Goal: Task Accomplishment & Management: Manage account settings

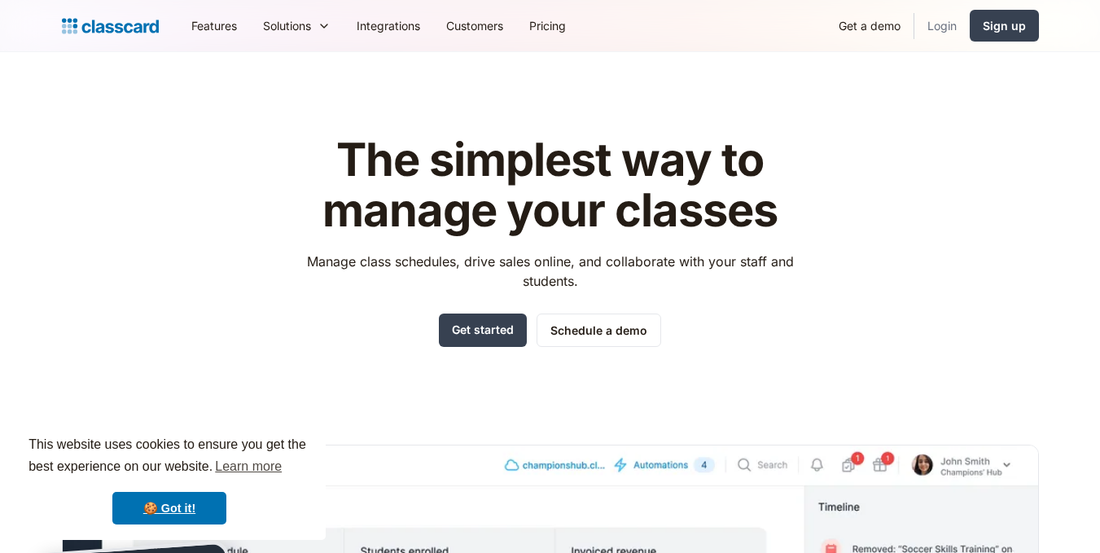
click at [939, 33] on link "Login" at bounding box center [942, 25] width 55 height 37
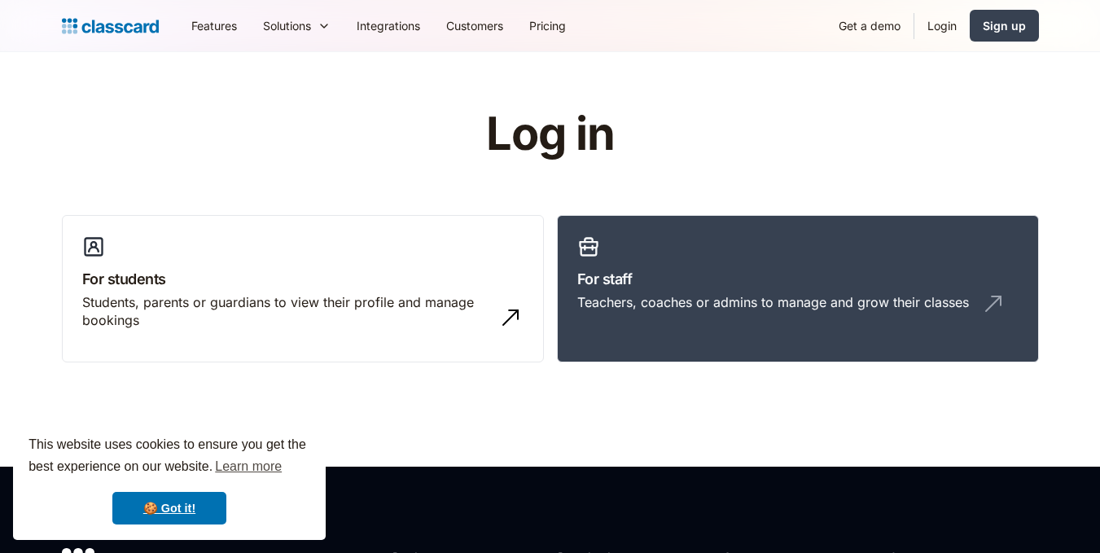
click at [656, 270] on h3 "For staff" at bounding box center [798, 279] width 441 height 22
